Goal: Task Accomplishment & Management: Use online tool/utility

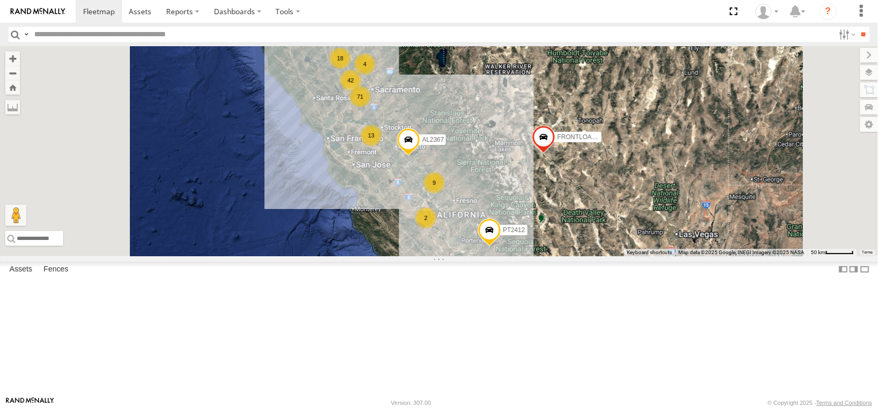
scroll to position [631, 0]
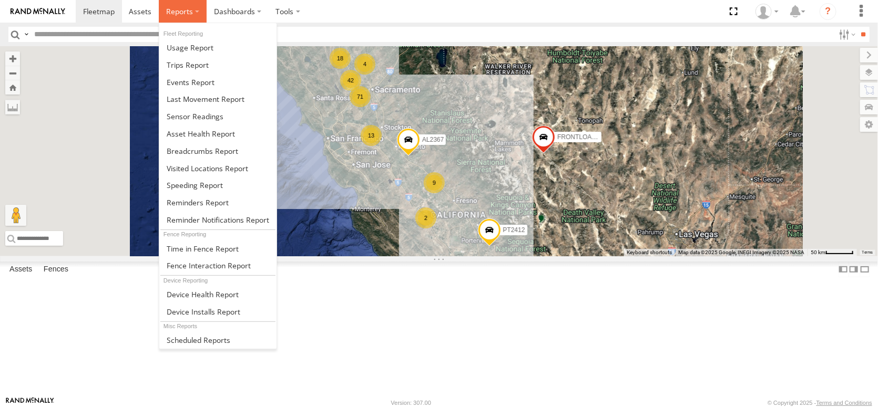
click at [193, 15] on span at bounding box center [179, 11] width 27 height 10
click at [235, 139] on span at bounding box center [201, 134] width 68 height 10
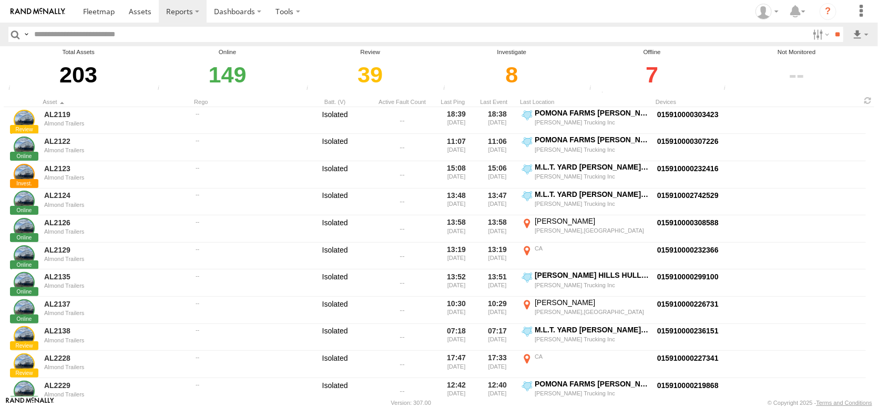
click at [649, 81] on div "7" at bounding box center [651, 75] width 131 height 36
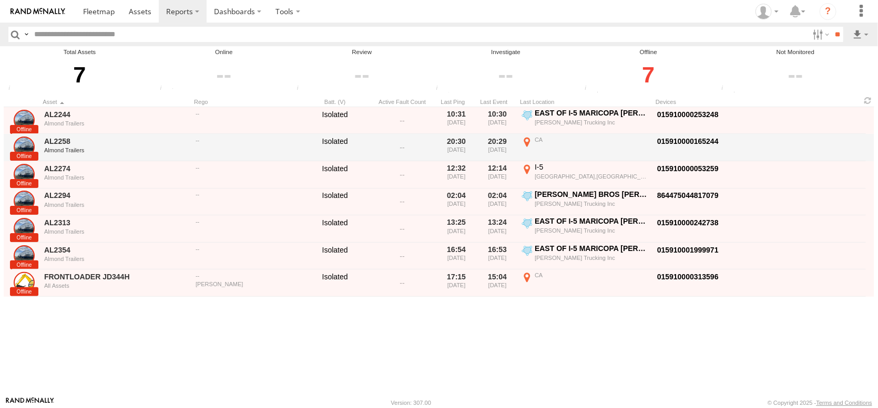
click at [528, 159] on label "CA 37.83103 -121.52445" at bounding box center [585, 147] width 131 height 25
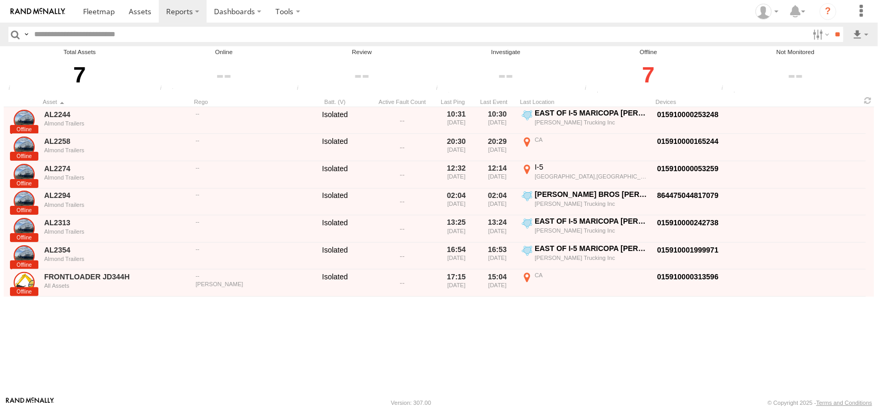
click at [0, 0] on label "×" at bounding box center [0, 0] width 0 height 0
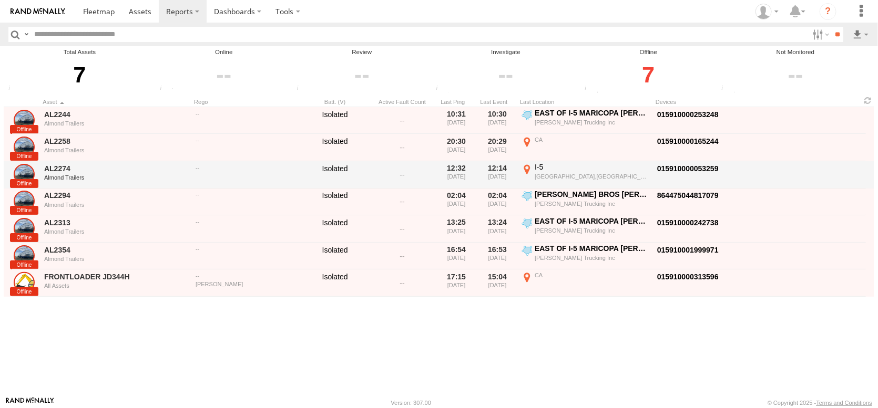
click at [540, 172] on div "I-5" at bounding box center [591, 166] width 115 height 9
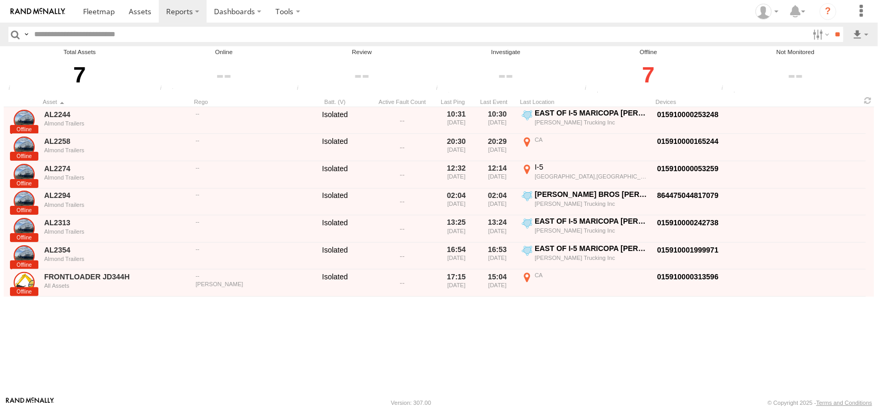
click at [0, 0] on label "×" at bounding box center [0, 0] width 0 height 0
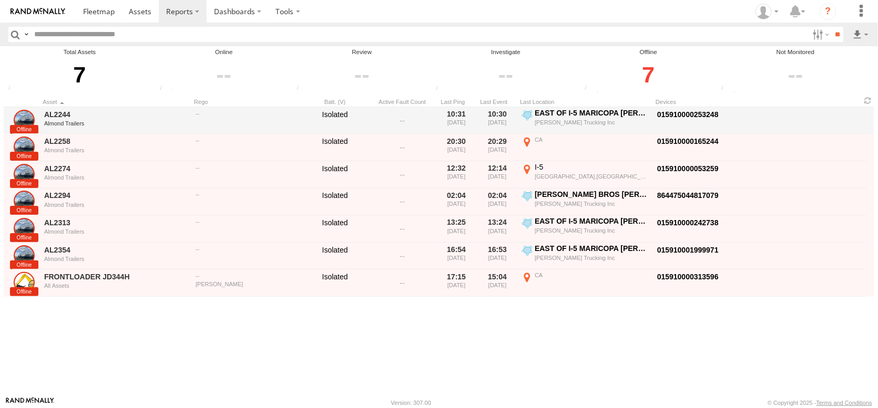
click at [619, 118] on div "EAST OF I-5 MARICOPA [PERSON_NAME] RIDGE" at bounding box center [591, 112] width 115 height 9
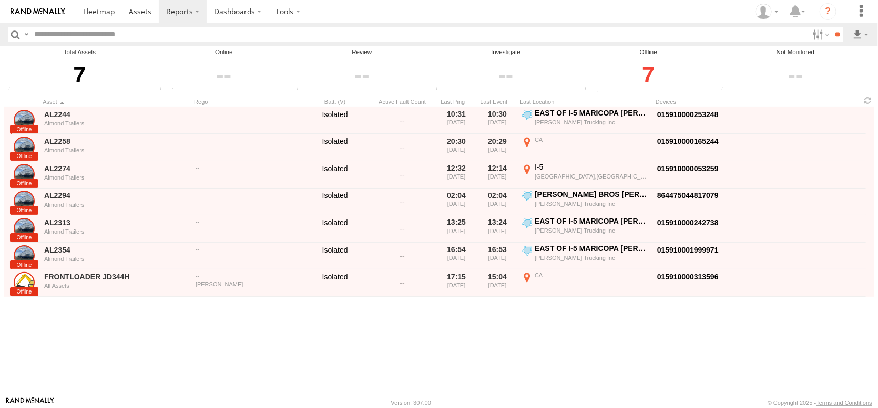
click at [0, 0] on button "Map" at bounding box center [0, 0] width 0 height 0
click at [0, 0] on button "Satellite" at bounding box center [0, 0] width 0 height 0
click at [0, 0] on div "Location Details ×" at bounding box center [0, 0] width 0 height 0
click at [0, 0] on label "×" at bounding box center [0, 0] width 0 height 0
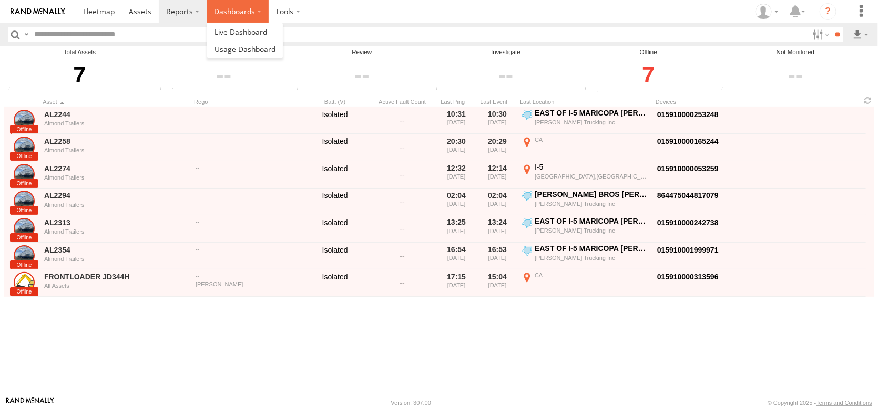
click at [269, 12] on label "Dashboards" at bounding box center [238, 11] width 62 height 23
click at [267, 32] on span at bounding box center [240, 32] width 53 height 10
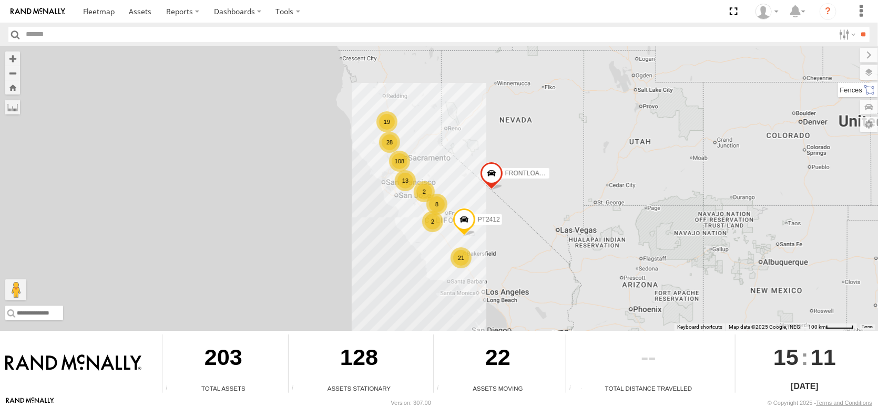
click at [870, 97] on label at bounding box center [858, 90] width 40 height 15
click at [839, 75] on label at bounding box center [858, 72] width 38 height 15
click at [0, 0] on span "Basemaps" at bounding box center [0, 0] width 0 height 0
click at [0, 0] on span "Satellite + Roadmap" at bounding box center [0, 0] width 0 height 0
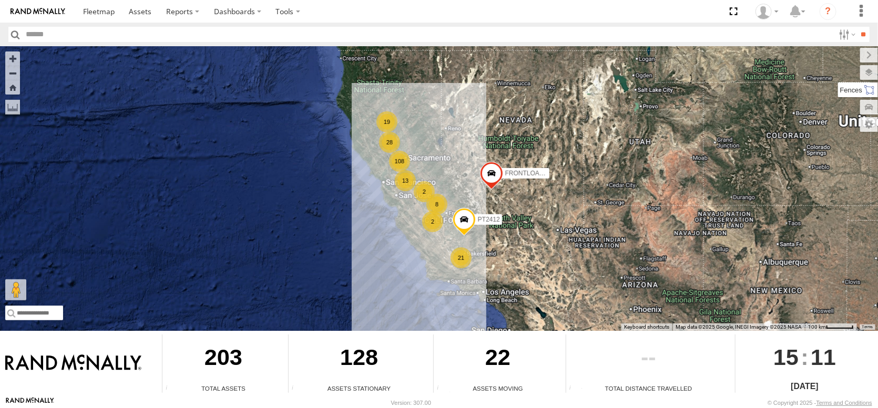
click at [838, 97] on label at bounding box center [858, 90] width 40 height 15
click at [839, 79] on label at bounding box center [858, 72] width 38 height 15
click at [0, 0] on span "Overlays" at bounding box center [0, 0] width 0 height 0
click at [839, 113] on label at bounding box center [858, 107] width 38 height 15
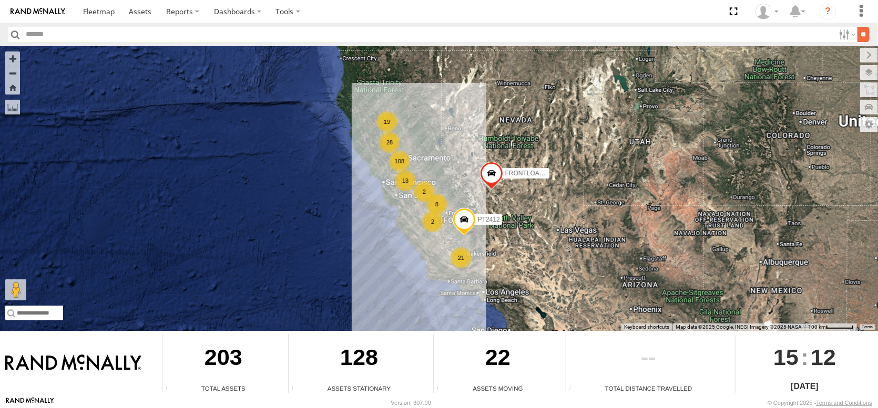
click at [861, 38] on input "**" at bounding box center [863, 34] width 12 height 15
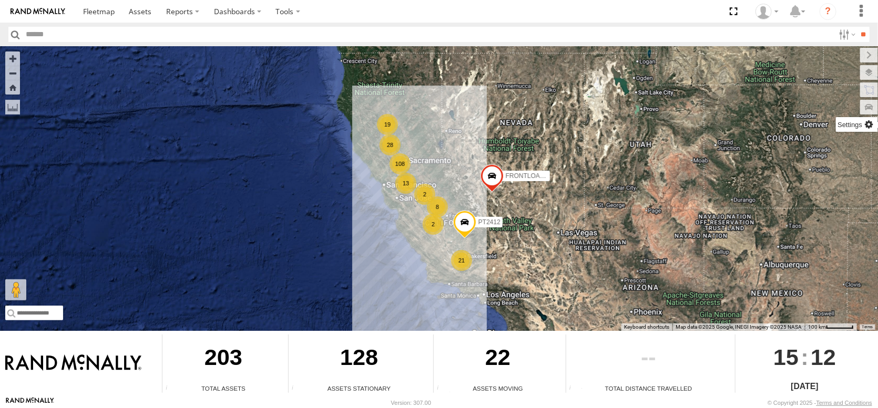
click at [869, 131] on label at bounding box center [857, 124] width 42 height 15
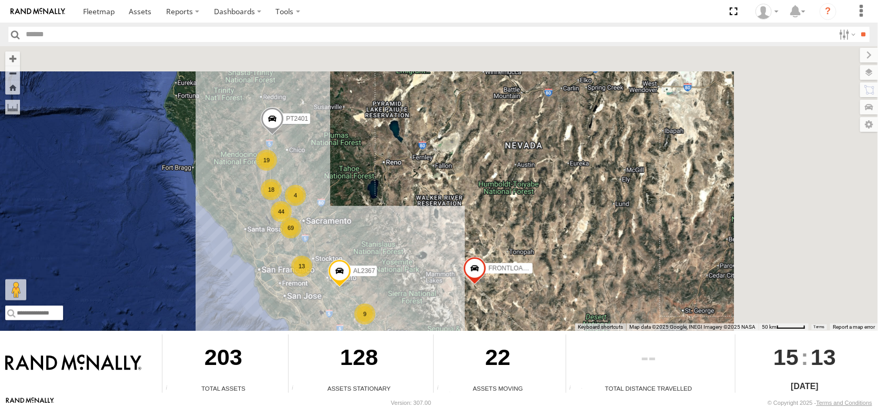
drag, startPoint x: 546, startPoint y: 129, endPoint x: 367, endPoint y: 167, distance: 182.8
click at [367, 167] on div "FRONTLOADER JD344H PT2412 18 69 44 13 19 AL2367 2 9 4 PT2401" at bounding box center [439, 188] width 878 height 285
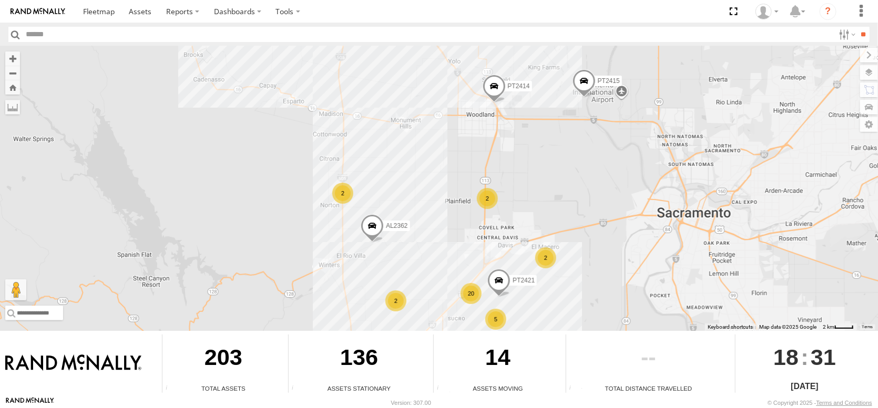
drag, startPoint x: 517, startPoint y: 118, endPoint x: 466, endPoint y: 218, distance: 111.9
click at [450, 271] on div "FRONTLOADER JD344H PT2412 AL2367 AL2336 PT2406 PT2415 AL2338 AL2362 PT2414 5 20…" at bounding box center [439, 188] width 878 height 285
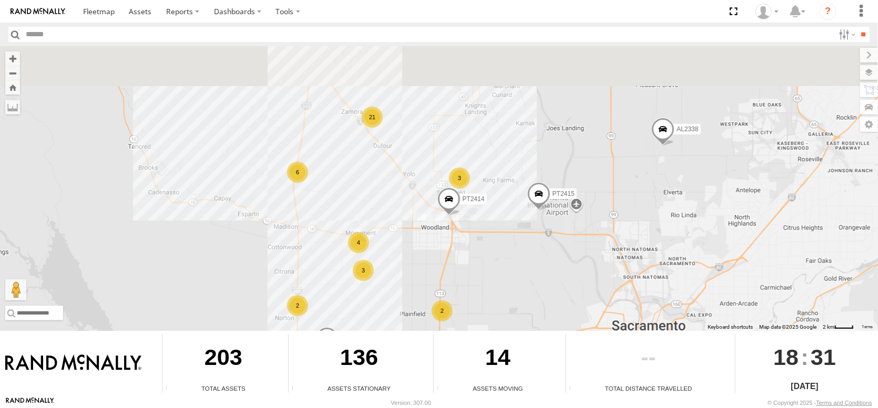
drag, startPoint x: 469, startPoint y: 141, endPoint x: 443, endPoint y: 239, distance: 101.4
click at [443, 239] on div "FRONTLOADER JD344H PT2412 AL2367 AL2336 PT2406 PT2415 AL2338 AL2362 PT2414 5 20…" at bounding box center [439, 188] width 878 height 285
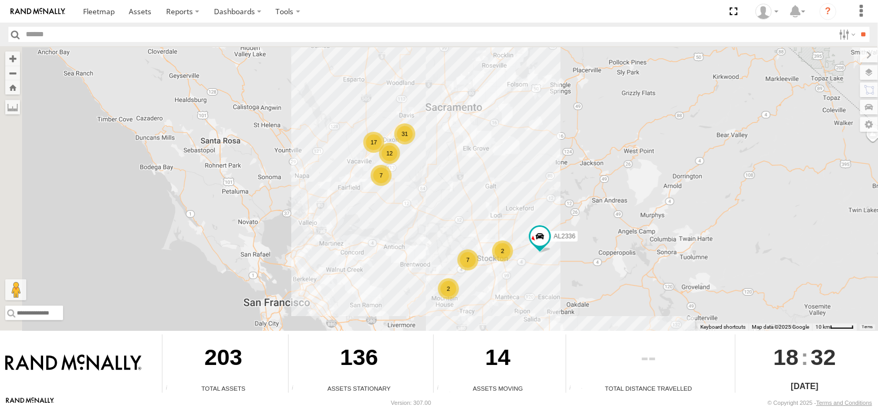
drag, startPoint x: 295, startPoint y: 180, endPoint x: 662, endPoint y: 252, distance: 373.8
click at [662, 252] on div "FRONTLOADER JD344H PT2412 AL2367 AL2336 AL2304 AL2361 31 2 17 7 7 2 12" at bounding box center [439, 188] width 878 height 285
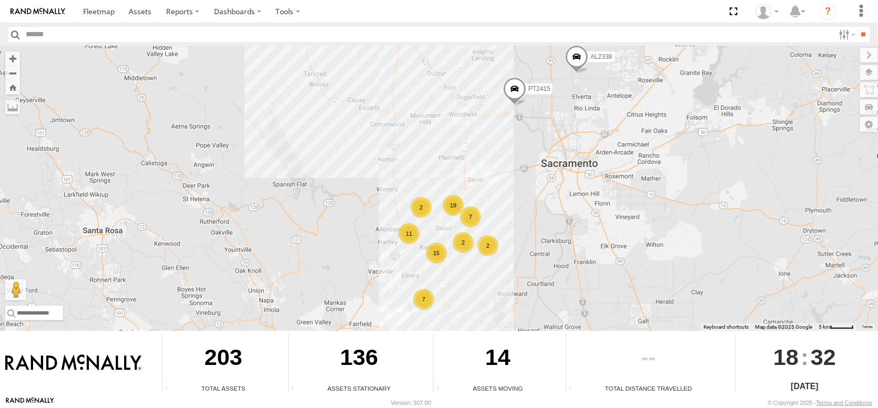
drag, startPoint x: 486, startPoint y: 161, endPoint x: 479, endPoint y: 301, distance: 140.5
click at [479, 301] on div "FRONTLOADER JD344H PT2412 AL2367 AL2336 AL2304 AL2361 PT2415 AL2338 7 19 11 7 7…" at bounding box center [439, 188] width 878 height 285
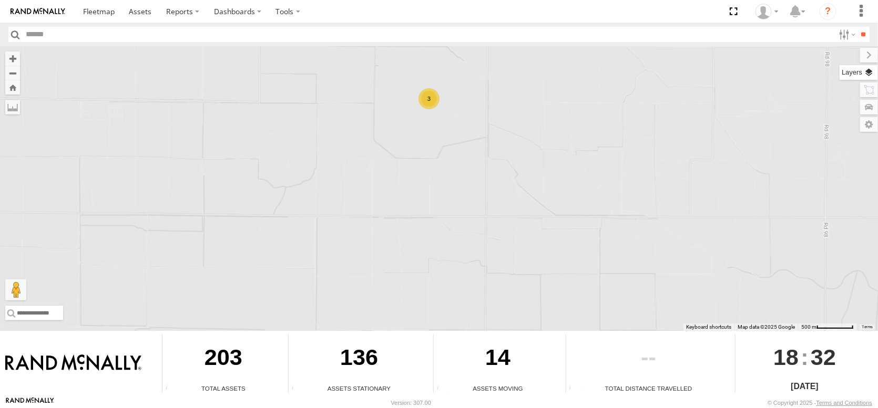
click at [868, 78] on label at bounding box center [858, 72] width 38 height 15
click at [0, 0] on span "Overlays" at bounding box center [0, 0] width 0 height 0
click at [0, 0] on span "Basemaps" at bounding box center [0, 0] width 0 height 0
click at [0, 0] on span "Satellite + Roadmap" at bounding box center [0, 0] width 0 height 0
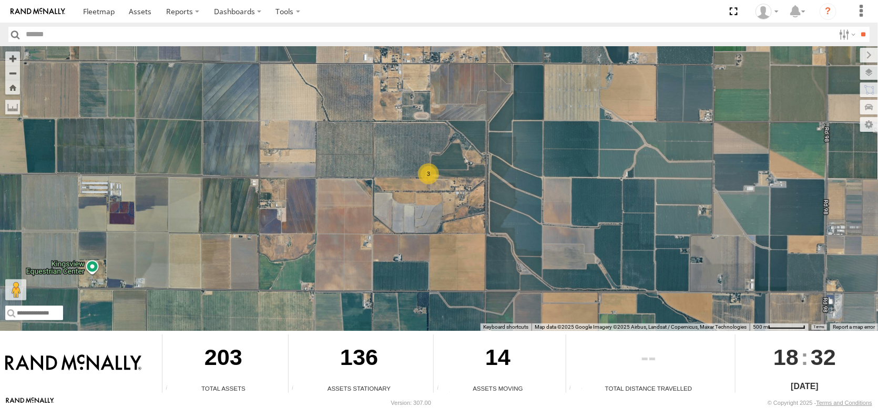
drag, startPoint x: 466, startPoint y: 114, endPoint x: 466, endPoint y: 193, distance: 78.8
click at [466, 193] on div "FRONTLOADER JD344H PT2412 AL2367 AL2336 AL2304 AL2361 PT2415 AL2338 AL2362 PT24…" at bounding box center [439, 188] width 878 height 285
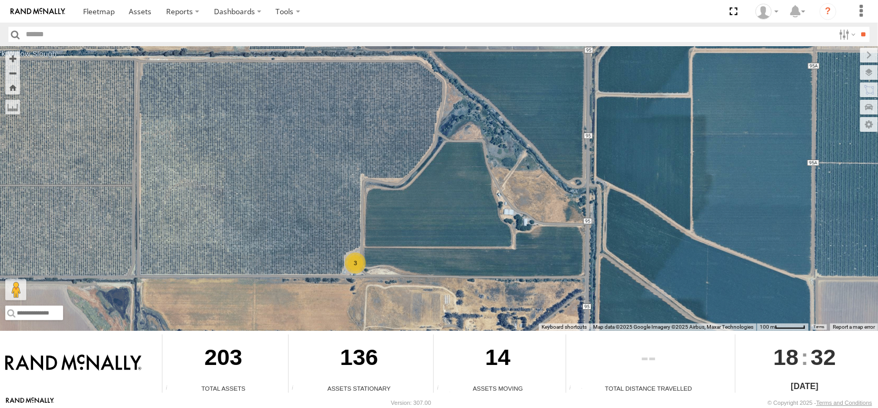
drag, startPoint x: 389, startPoint y: 136, endPoint x: 419, endPoint y: 225, distance: 93.6
click at [419, 225] on div "FRONTLOADER JD344H PT2412 AL2367 AL2336 AL2304 AL2361 PT2415 AL2338 AL2362 PT24…" at bounding box center [439, 188] width 878 height 285
